Goal: Contribute content

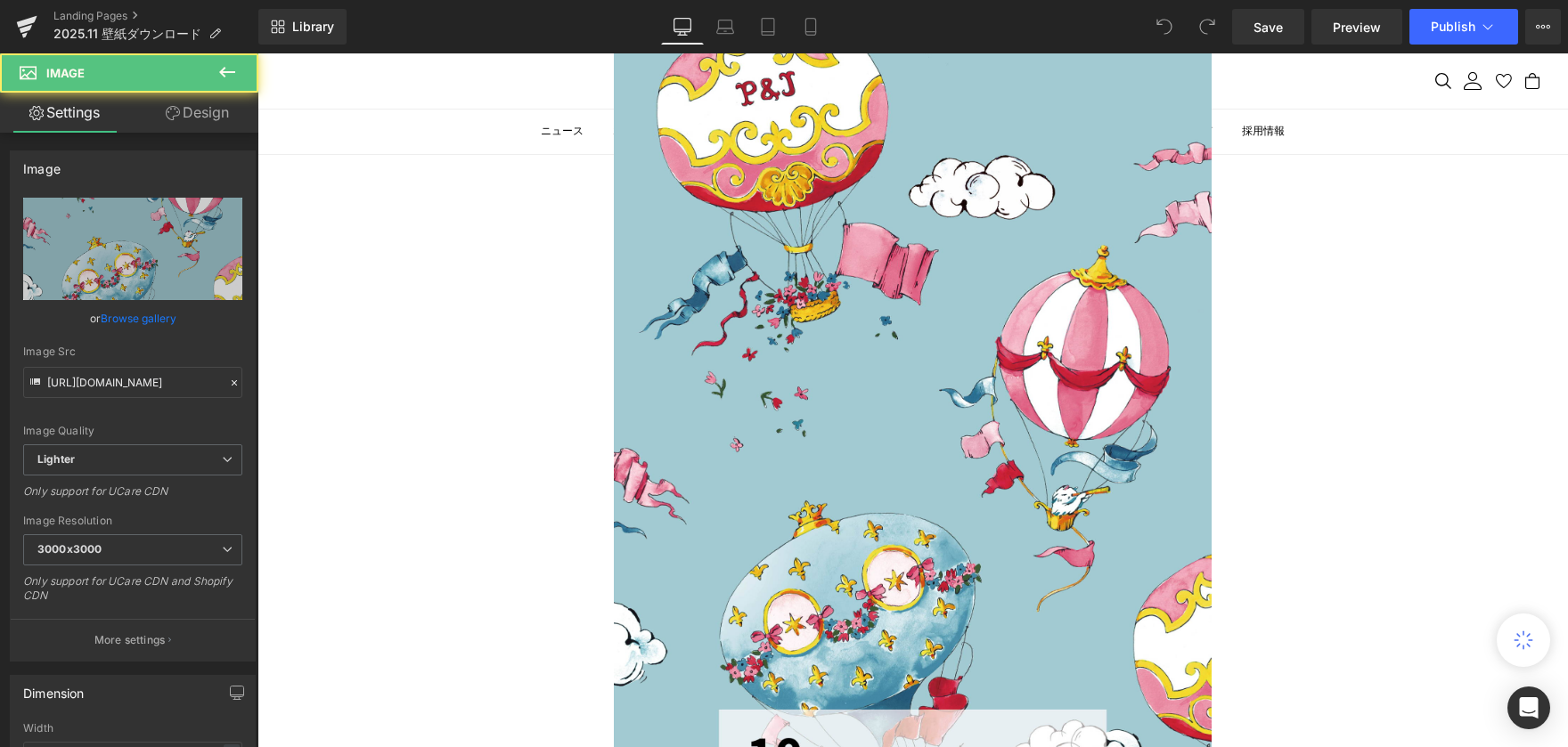
scroll to position [267, 0]
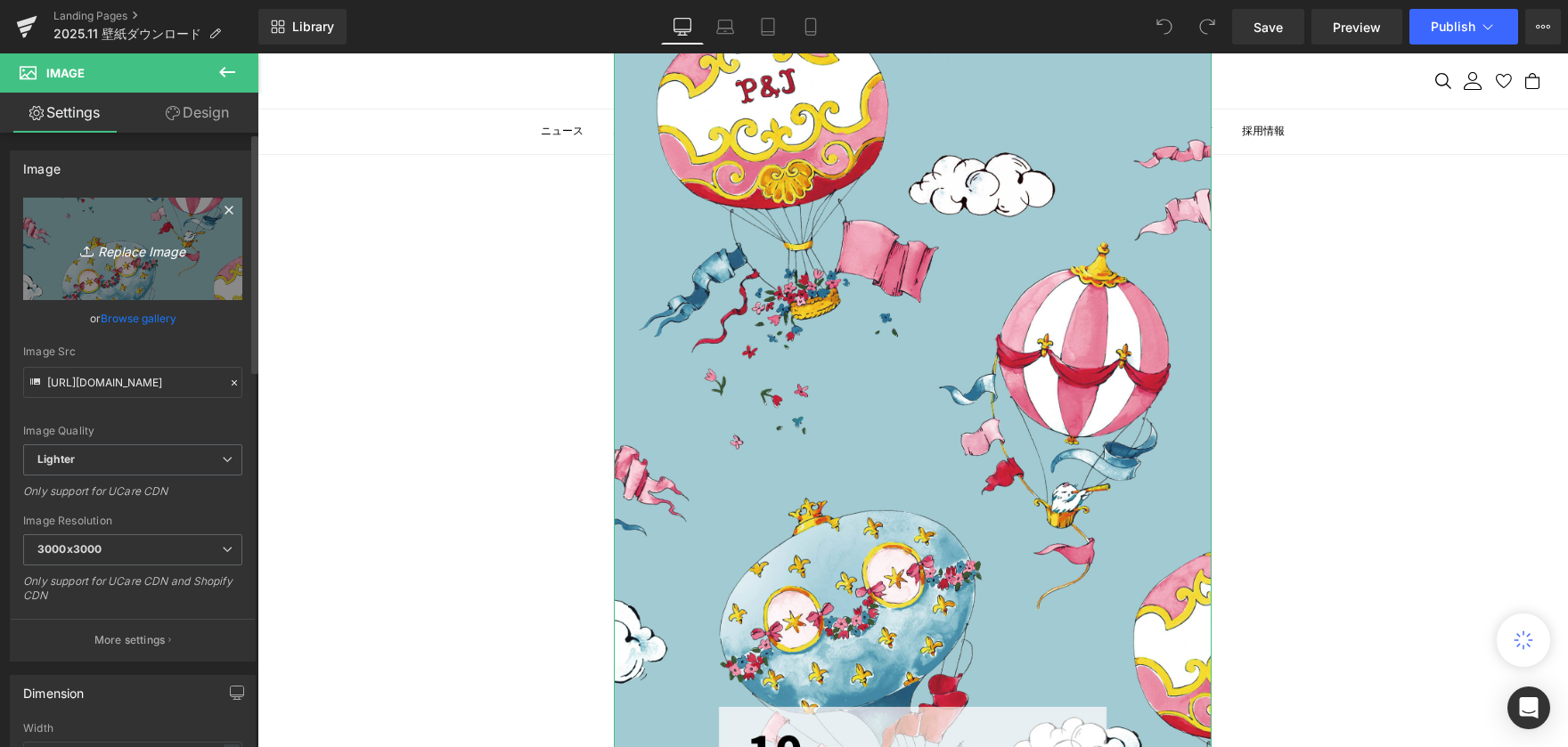
click at [164, 226] on link "Replace Image" at bounding box center [133, 248] width 220 height 102
type input "C:\fakepath\カレンダー-01.jpg"
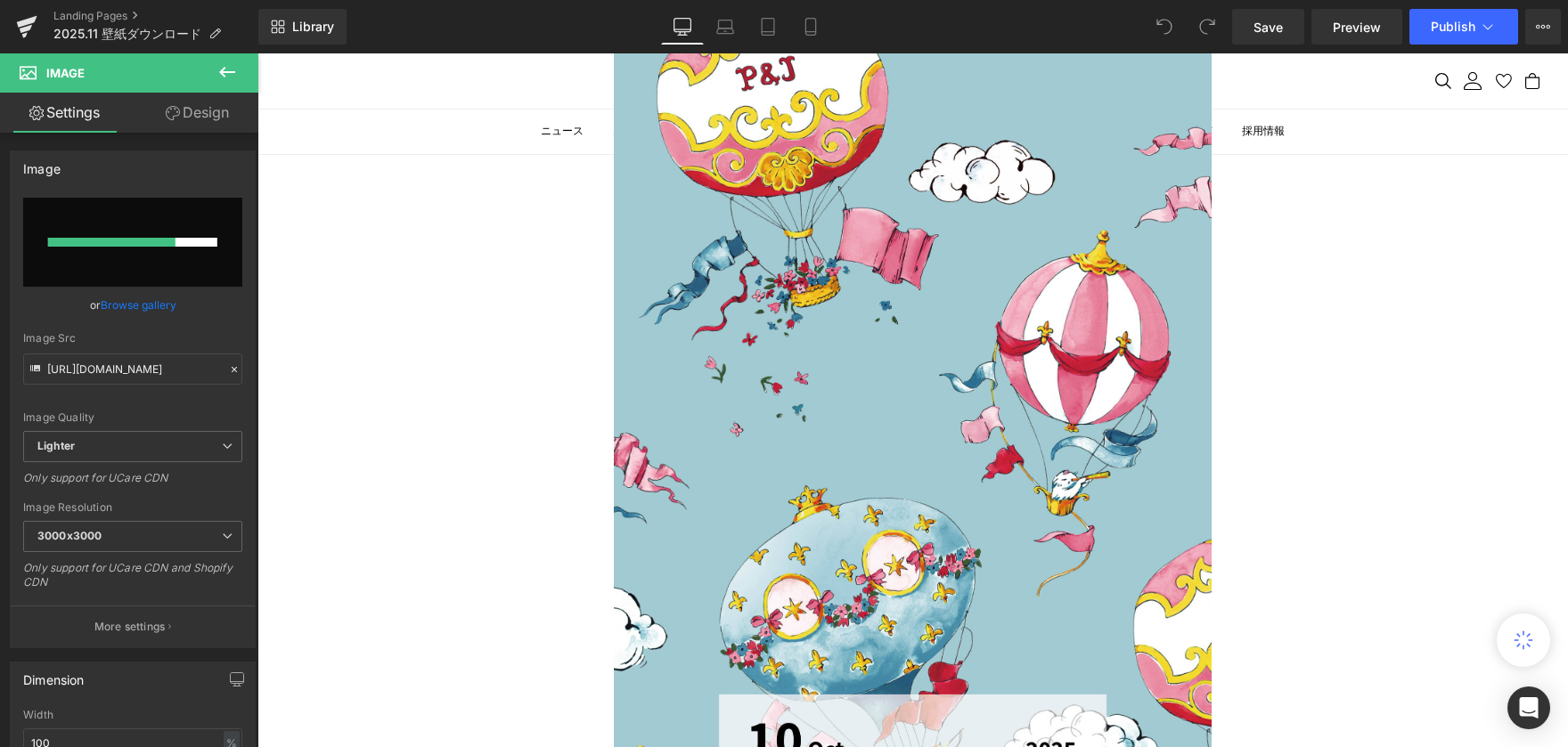
scroll to position [356, 0]
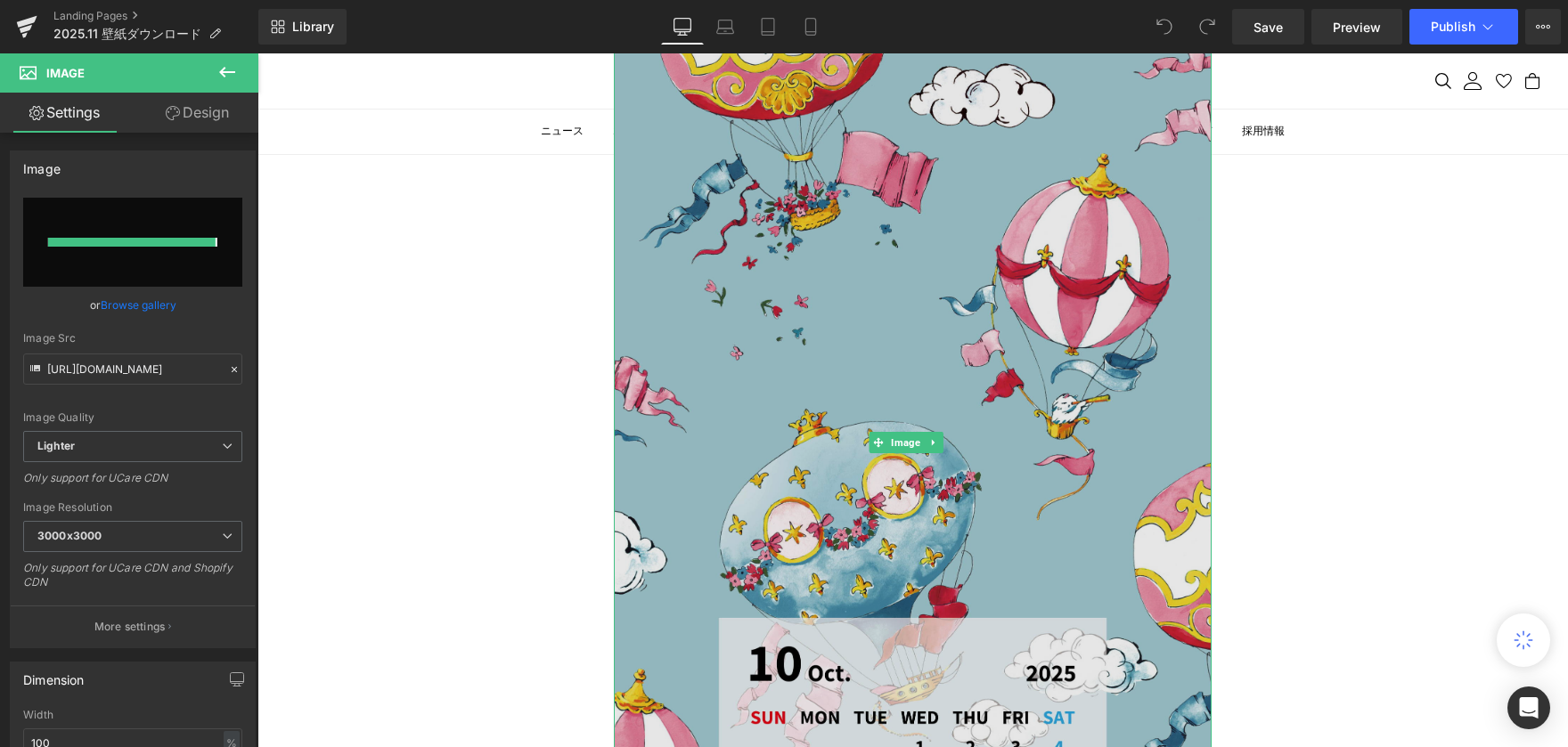
type input "[URL][DOMAIN_NAME]"
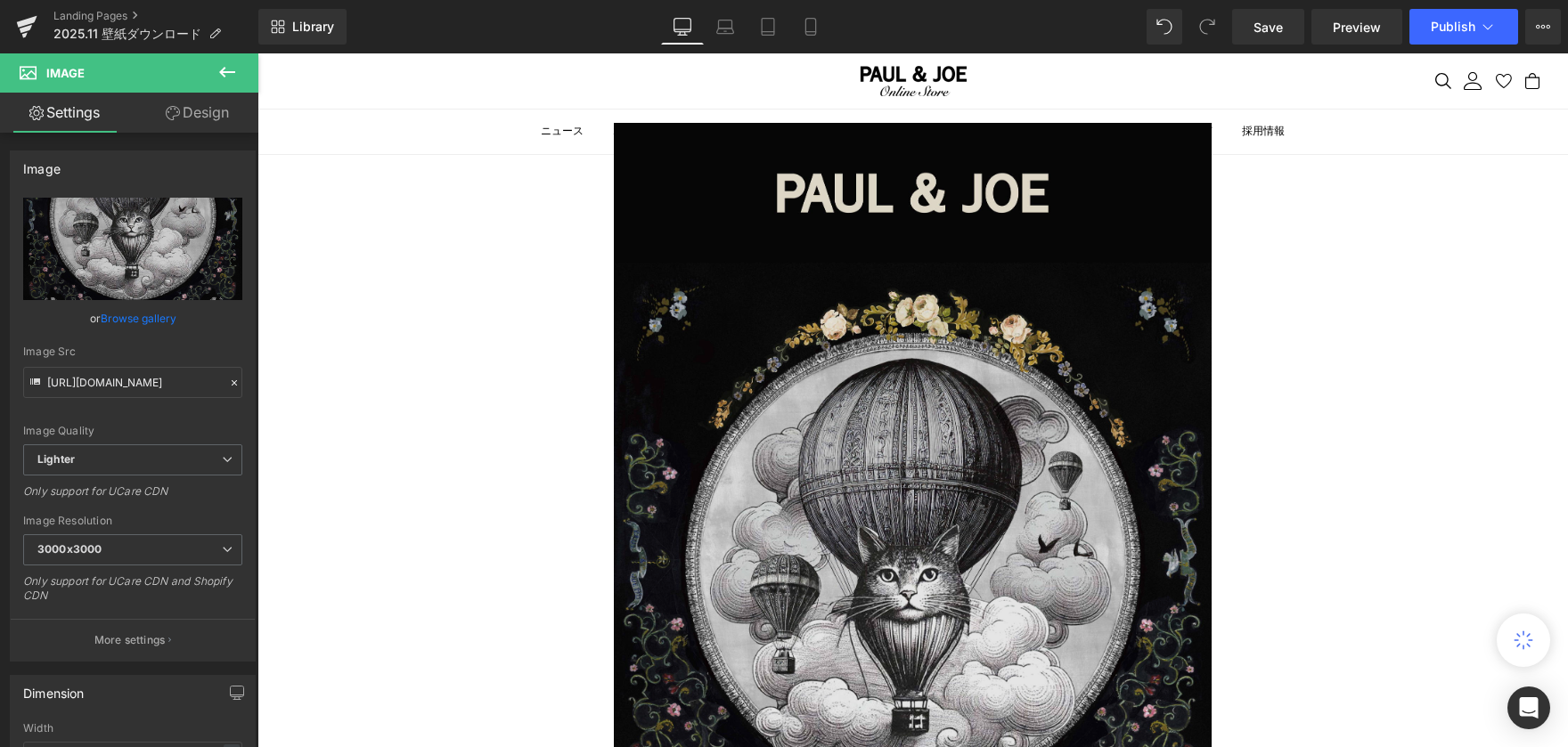
scroll to position [0, 0]
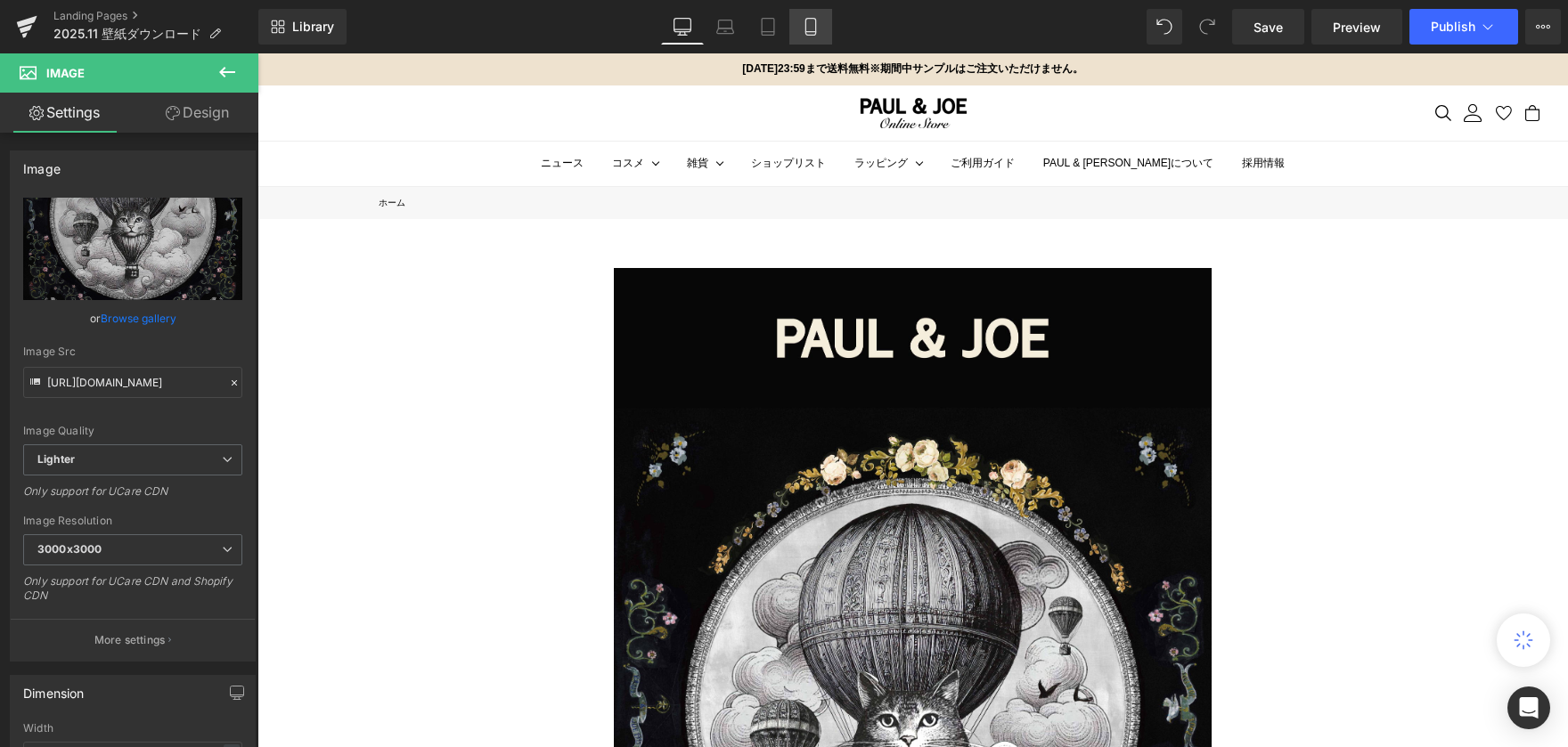
click at [808, 30] on icon at bounding box center [811, 27] width 18 height 18
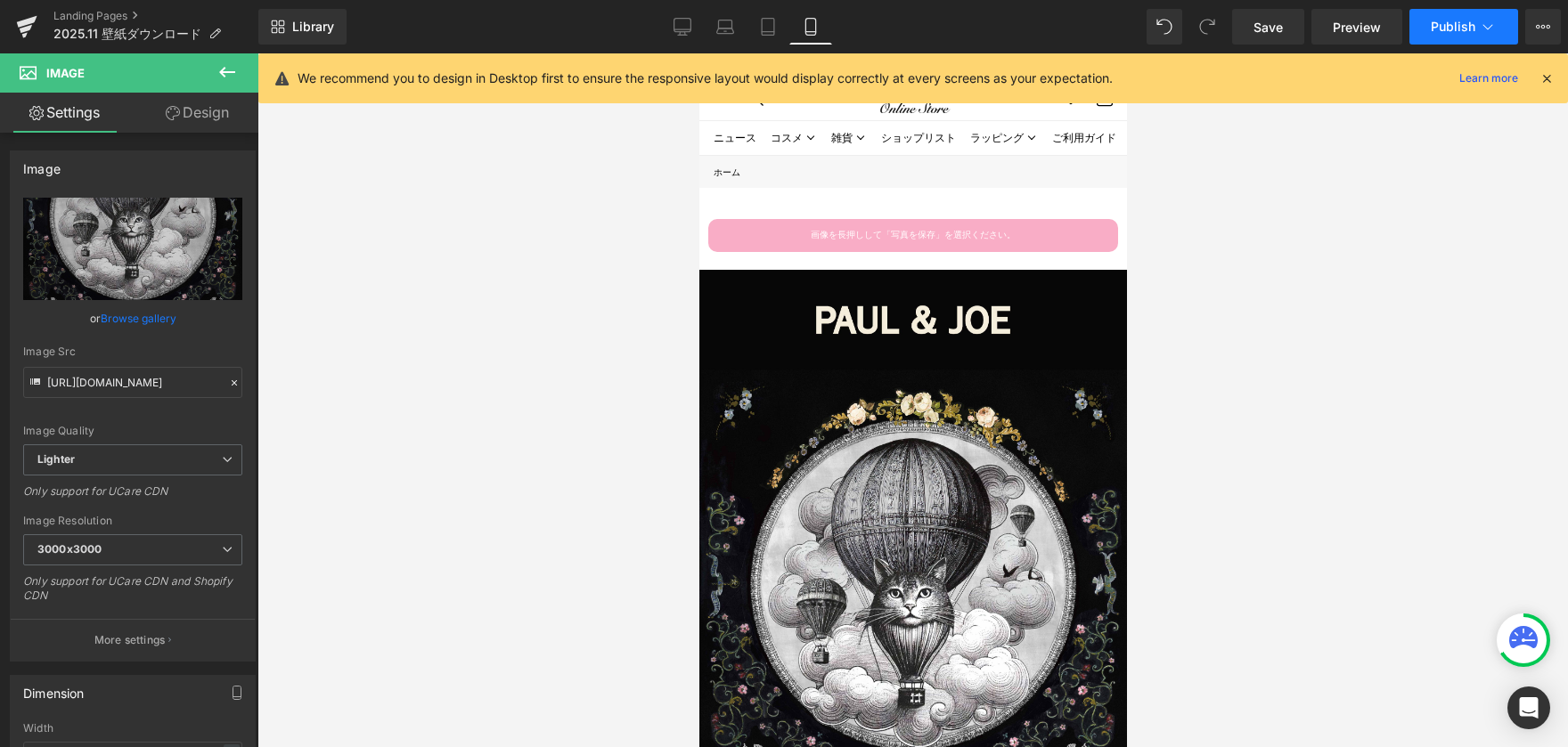
click at [1451, 28] on span "Publish" at bounding box center [1452, 27] width 44 height 14
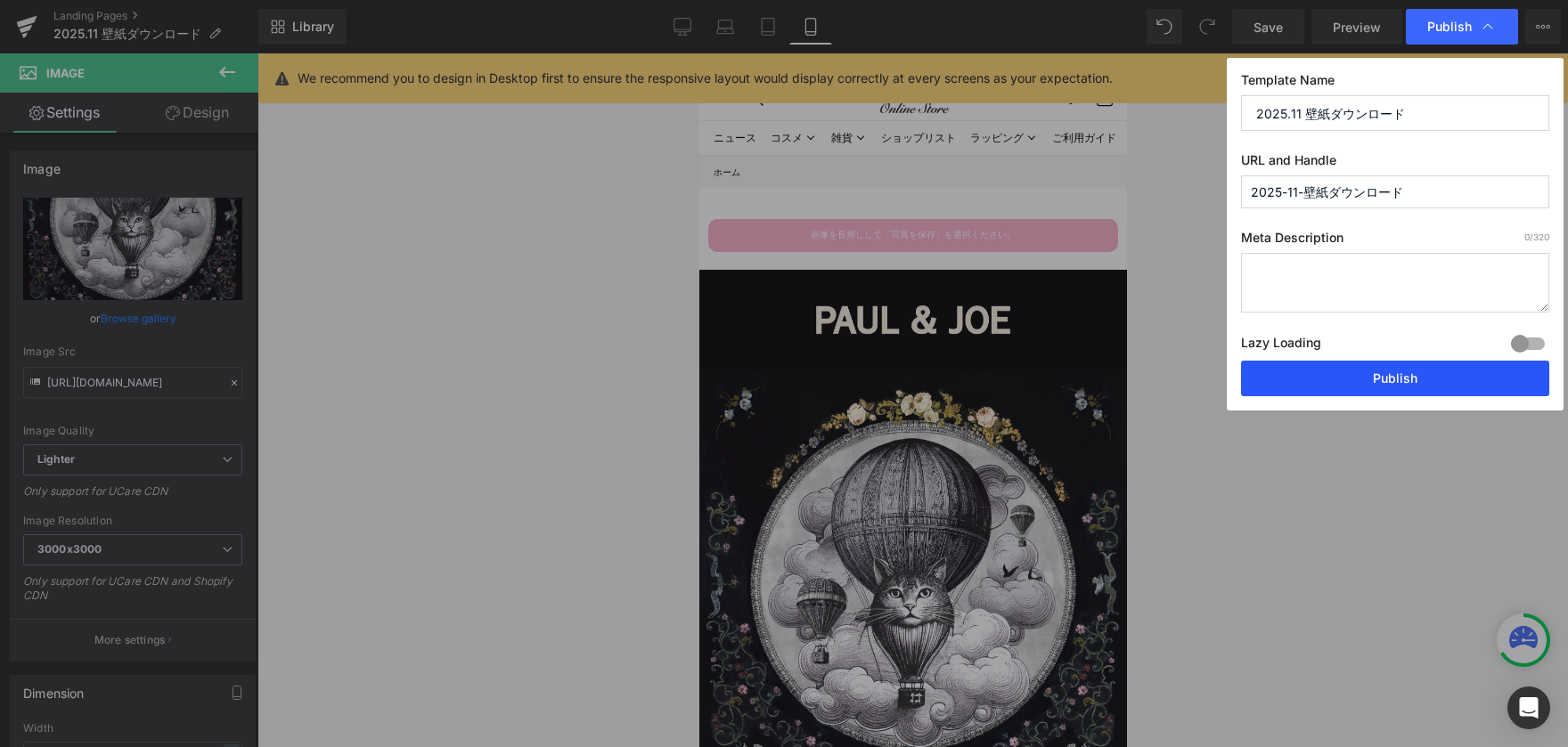
click at [1383, 372] on button "Publish" at bounding box center [1394, 378] width 308 height 35
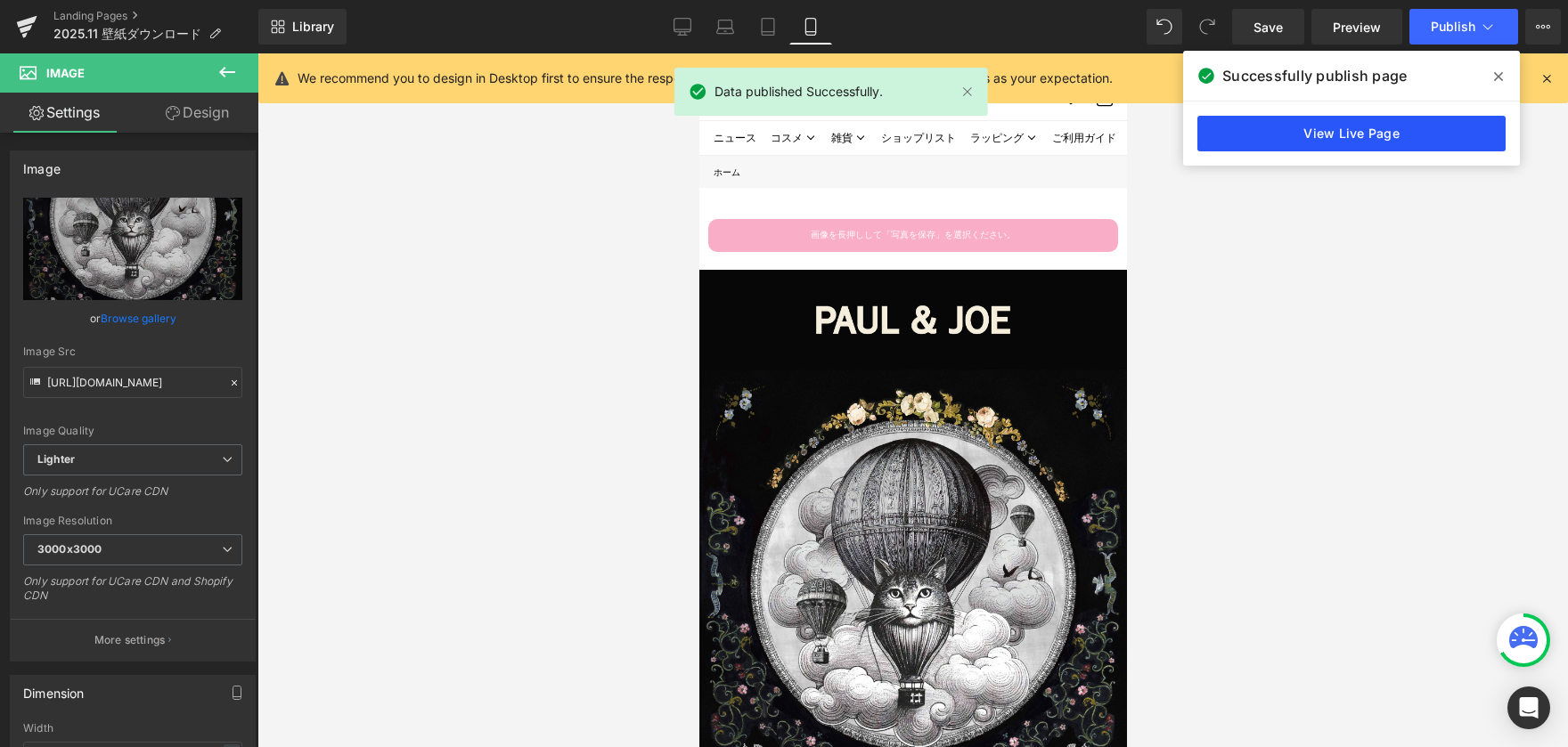
click at [1367, 139] on link "View Live Page" at bounding box center [1351, 133] width 308 height 35
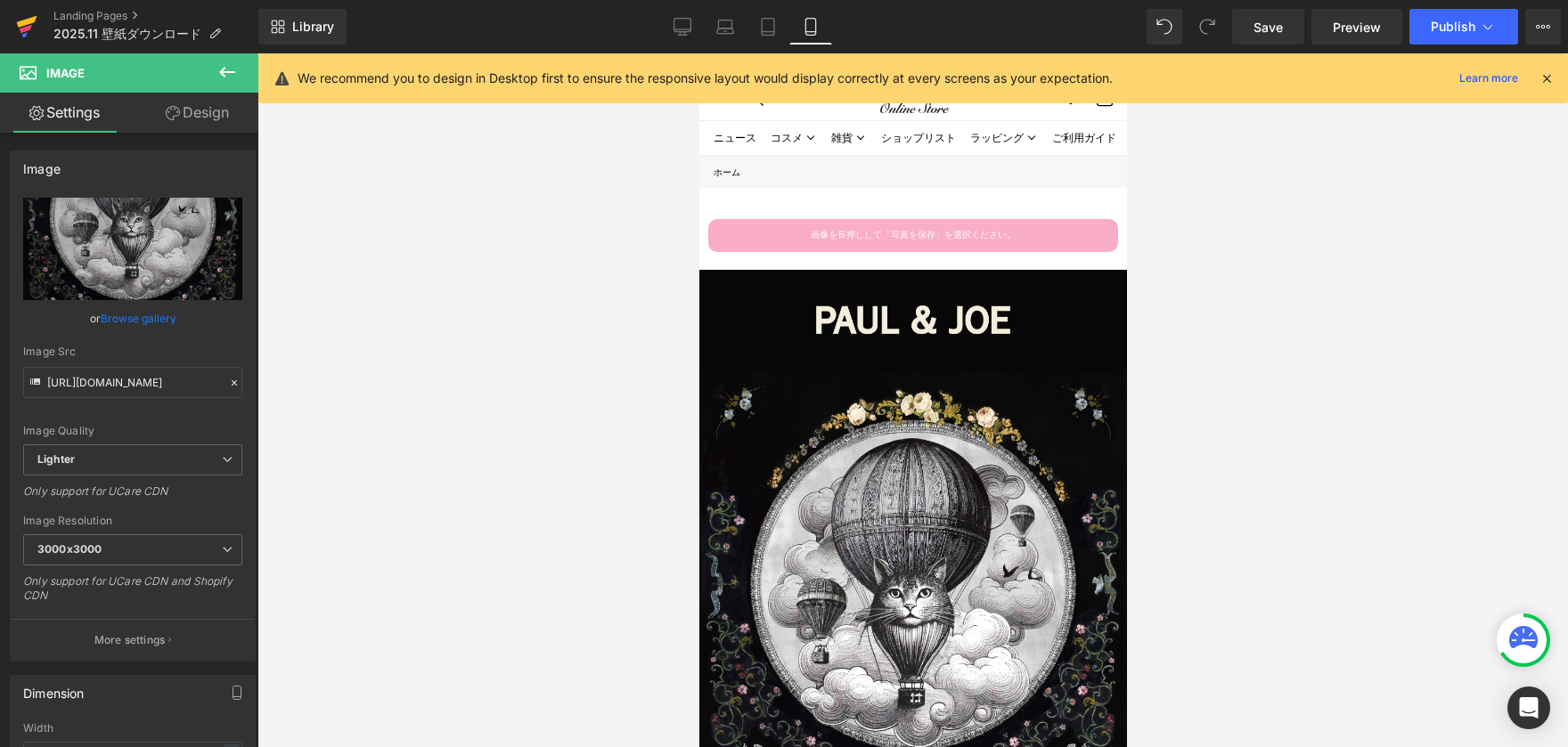
click at [27, 30] on icon at bounding box center [26, 29] width 13 height 8
